Goal: Transaction & Acquisition: Purchase product/service

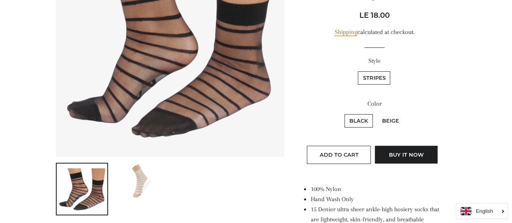
scroll to position [160, 0]
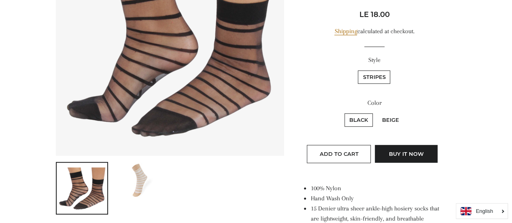
click at [396, 115] on label "Beige" at bounding box center [390, 119] width 27 height 13
click at [377, 113] on input "Beige" at bounding box center [376, 112] width 0 height 0
radio input "true"
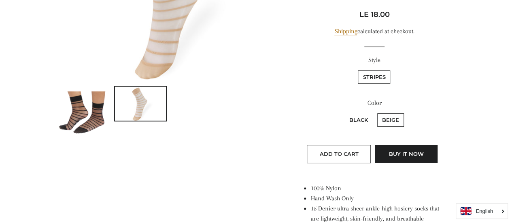
click at [365, 124] on label "Black" at bounding box center [359, 119] width 28 height 13
click at [344, 113] on input "Black" at bounding box center [343, 112] width 0 height 0
radio input "true"
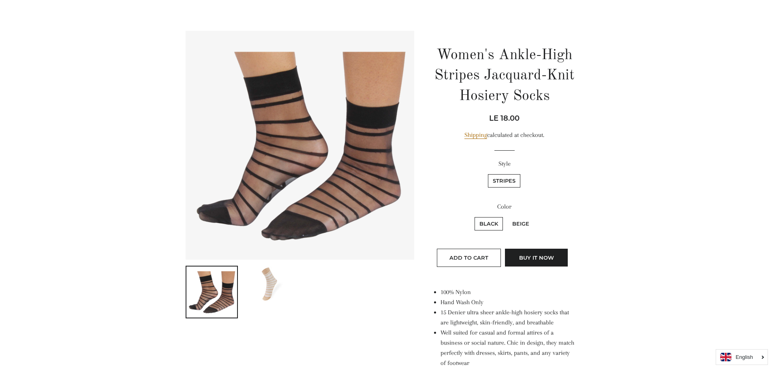
scroll to position [162, 0]
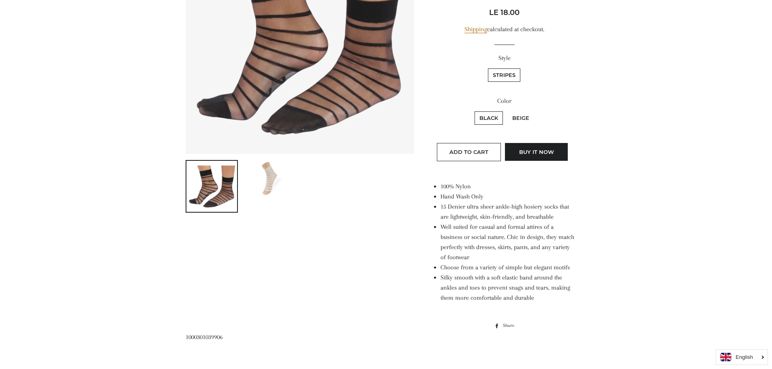
click at [265, 182] on img at bounding box center [270, 178] width 51 height 34
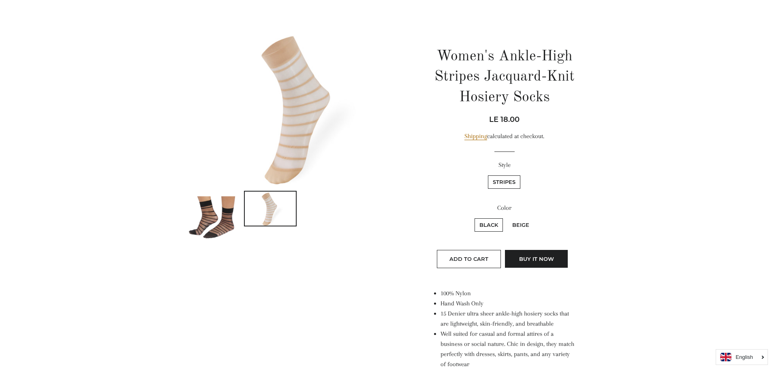
scroll to position [0, 0]
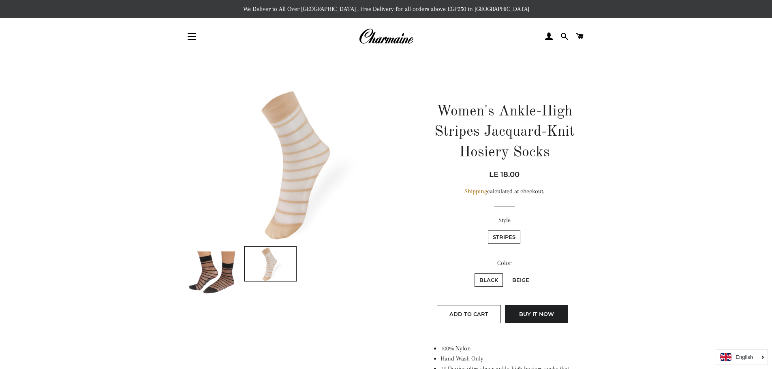
click at [219, 223] on img at bounding box center [211, 272] width 51 height 51
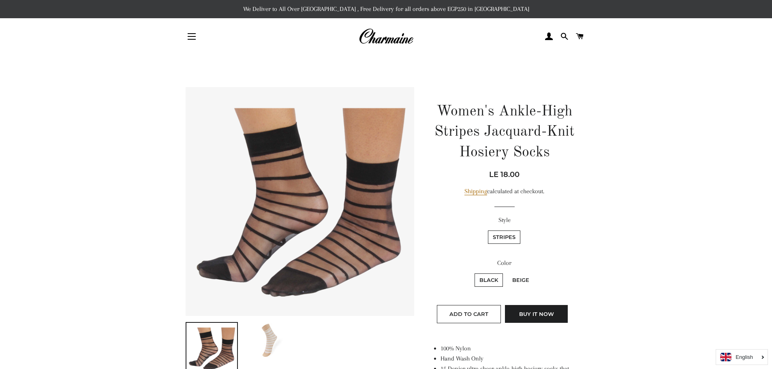
click at [271, 223] on img at bounding box center [270, 340] width 51 height 34
click at [514, 279] on label "Beige" at bounding box center [520, 279] width 27 height 13
click at [506, 273] on input "Beige" at bounding box center [506, 272] width 0 height 0
radio input "true"
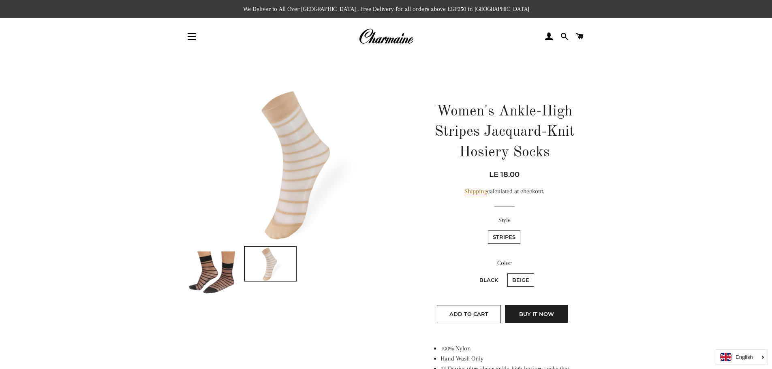
click at [488, 286] on label "Black" at bounding box center [488, 279] width 28 height 13
click at [473, 273] on input "Black" at bounding box center [473, 272] width 0 height 0
radio input "true"
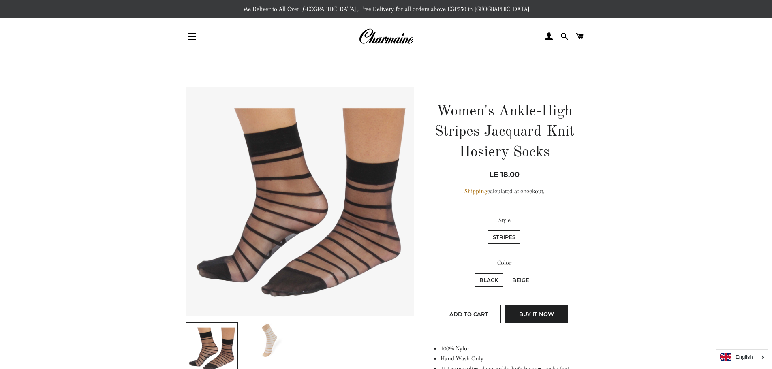
click at [513, 239] on label "Stripes" at bounding box center [504, 236] width 32 height 13
click at [487, 230] on input "Stripes" at bounding box center [486, 229] width 0 height 0
click at [513, 239] on label "Stripes" at bounding box center [504, 236] width 32 height 13
click at [487, 230] on input "Stripes" at bounding box center [486, 229] width 0 height 0
click at [519, 287] on label "Beige" at bounding box center [520, 279] width 27 height 13
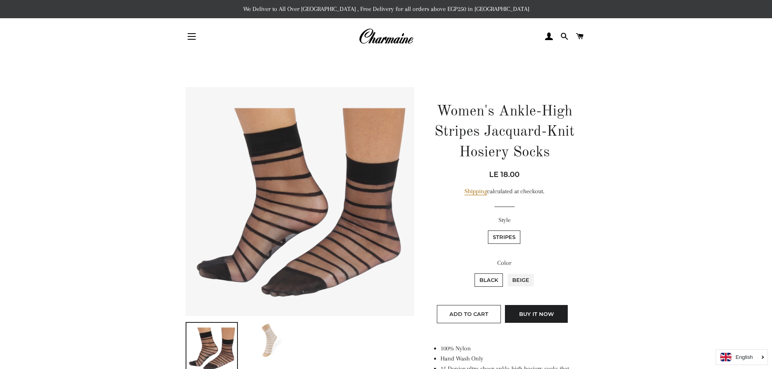
click at [506, 273] on input "Beige" at bounding box center [506, 272] width 0 height 0
radio input "true"
click at [534, 313] on button "Buy it now" at bounding box center [536, 314] width 63 height 18
